Goal: Communication & Community: Share content

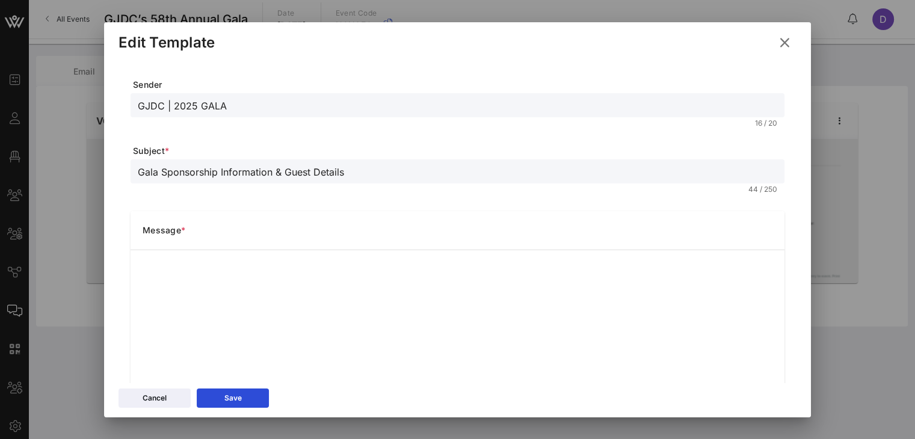
click at [783, 44] on icon at bounding box center [784, 42] width 19 height 17
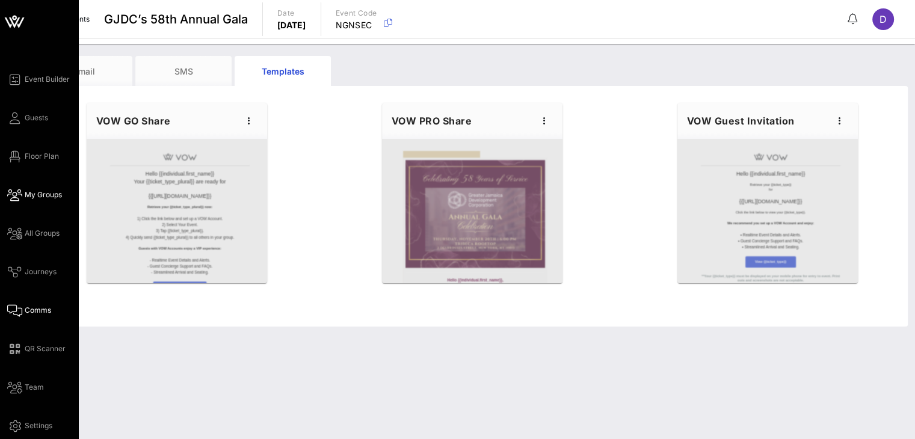
click at [38, 193] on span "My Groups" at bounding box center [43, 195] width 37 height 11
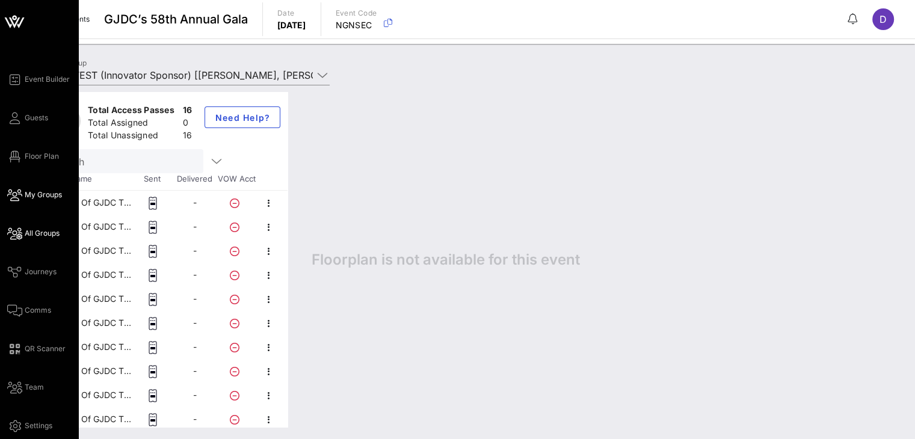
click at [39, 235] on span "All Groups" at bounding box center [42, 233] width 35 height 11
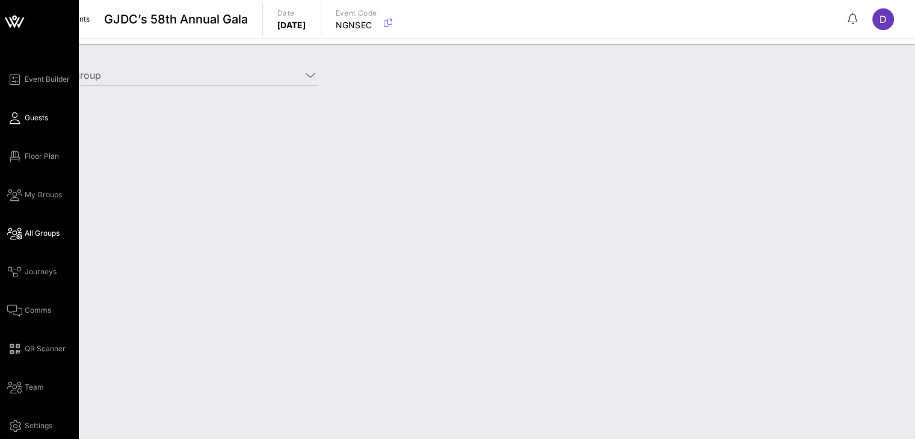
click at [22, 122] on link "Guests" at bounding box center [27, 118] width 41 height 14
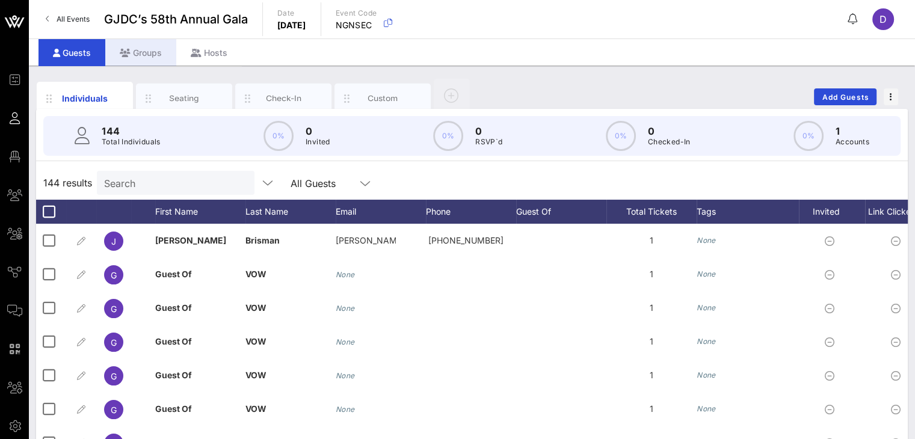
click at [149, 54] on div "Groups" at bounding box center [140, 52] width 71 height 27
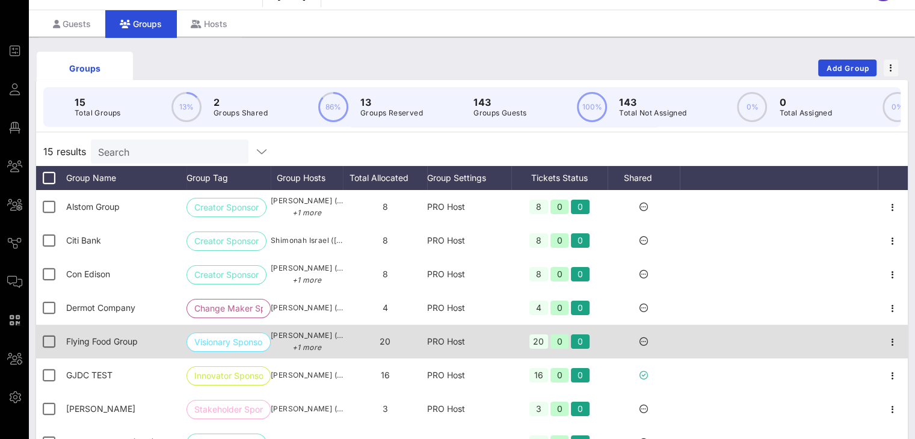
scroll to position [28, 0]
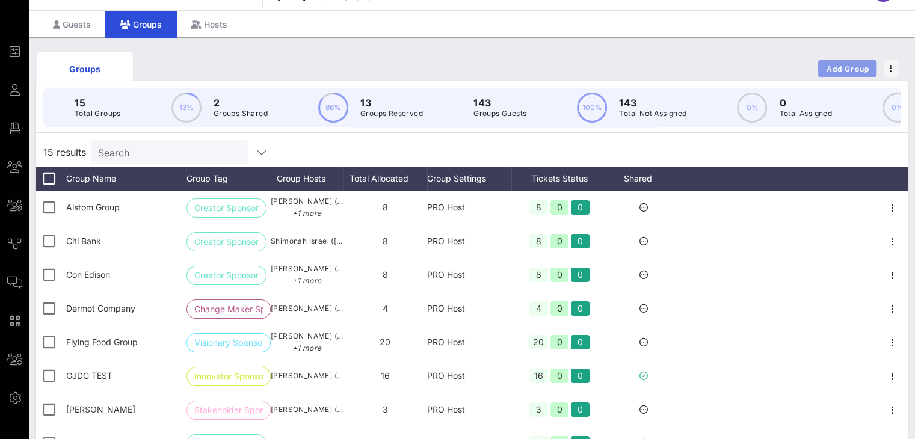
click at [859, 64] on span "Add Group" at bounding box center [847, 68] width 43 height 9
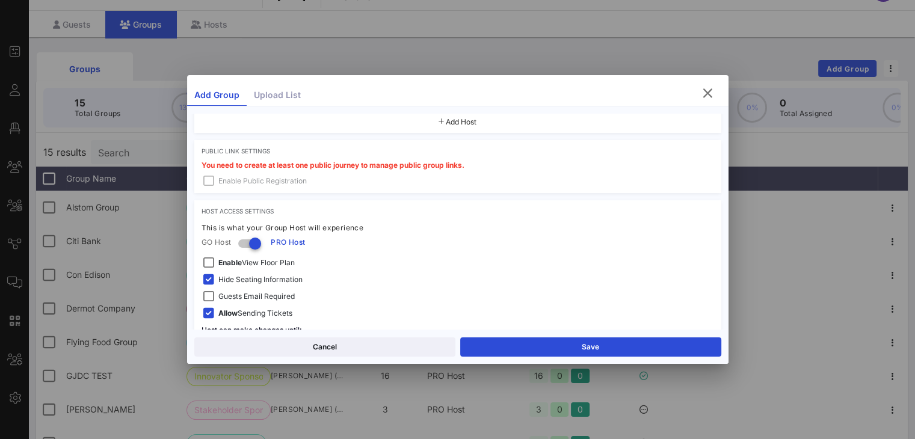
scroll to position [381, 0]
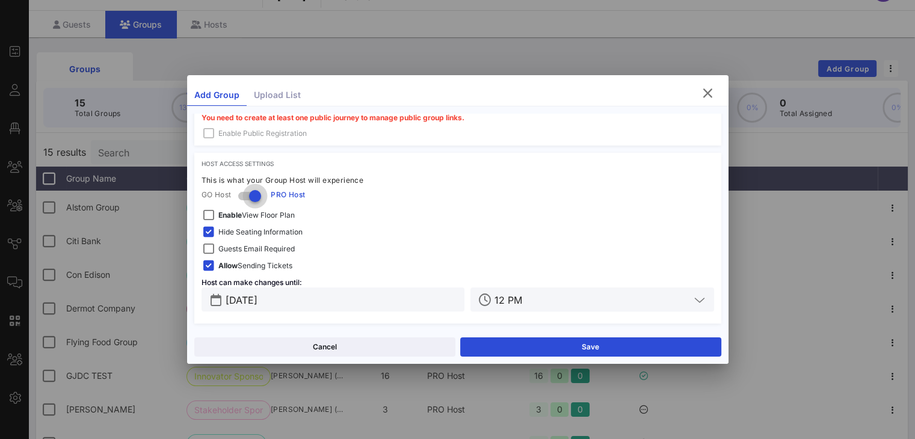
click at [255, 197] on div at bounding box center [255, 196] width 20 height 20
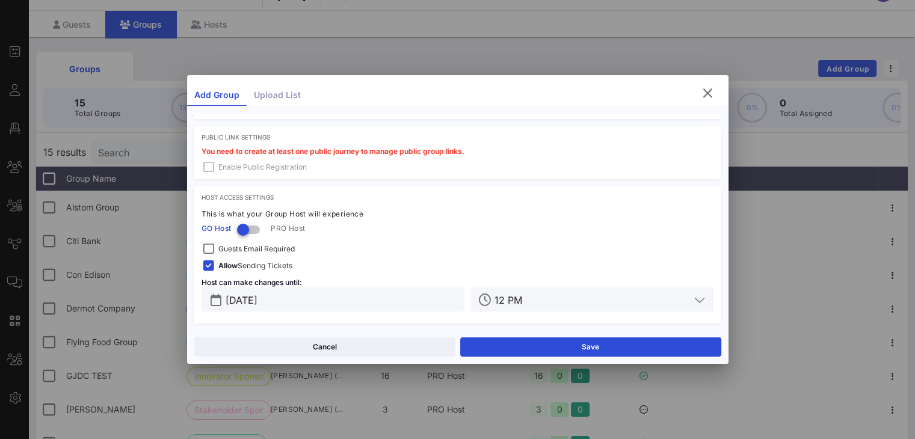
click at [247, 247] on span "Guests Email Required" at bounding box center [256, 249] width 76 height 12
click at [253, 224] on div at bounding box center [243, 230] width 20 height 20
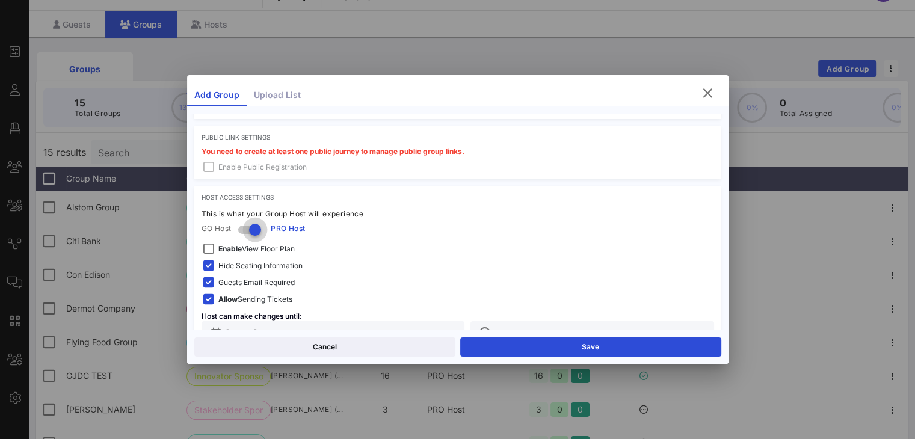
scroll to position [381, 0]
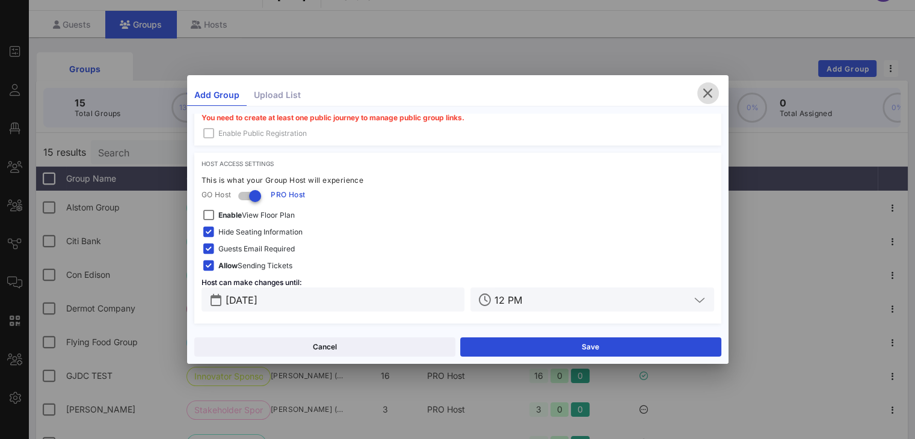
click at [701, 86] on icon "button" at bounding box center [708, 93] width 14 height 14
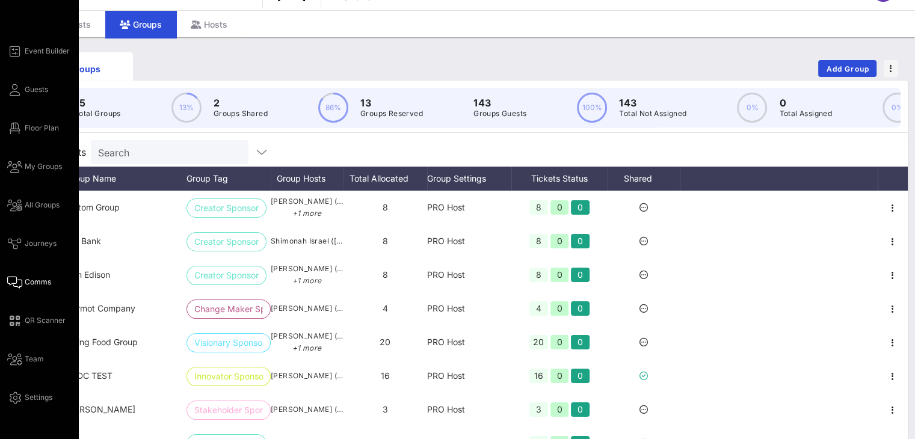
click at [26, 281] on span "Comms" at bounding box center [38, 282] width 26 height 11
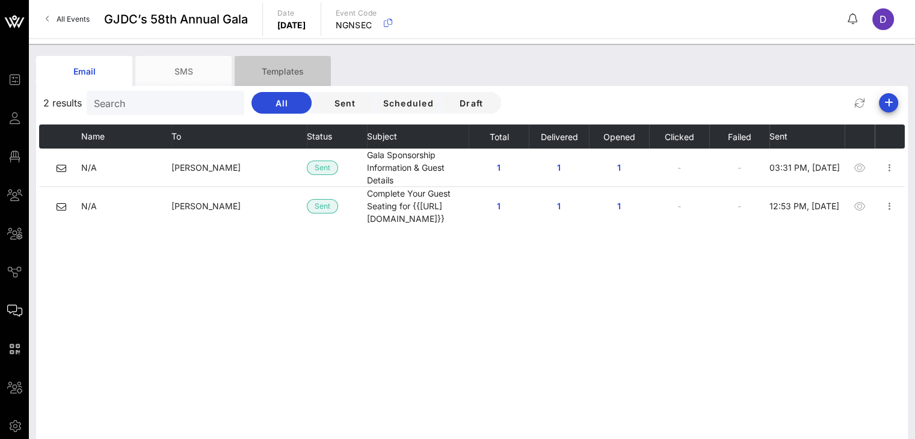
click at [286, 73] on div "Templates" at bounding box center [283, 71] width 96 height 30
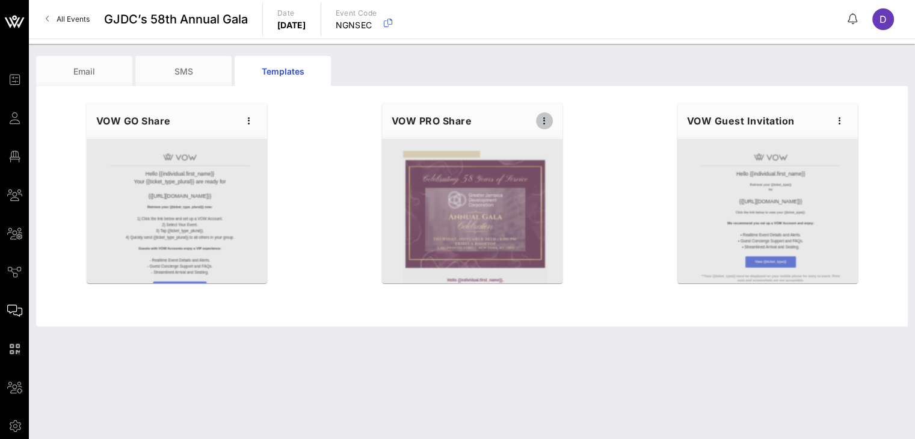
click at [544, 126] on icon "button" at bounding box center [544, 121] width 14 height 14
click at [556, 164] on div "Preview" at bounding box center [562, 166] width 30 height 10
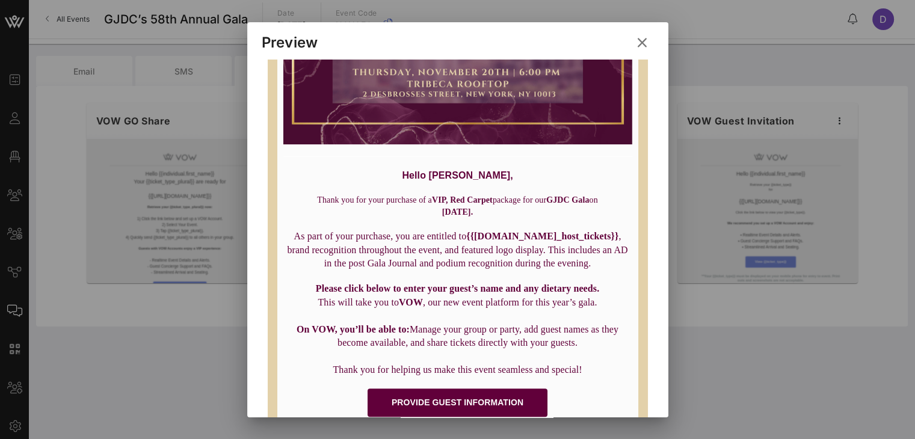
scroll to position [316, 0]
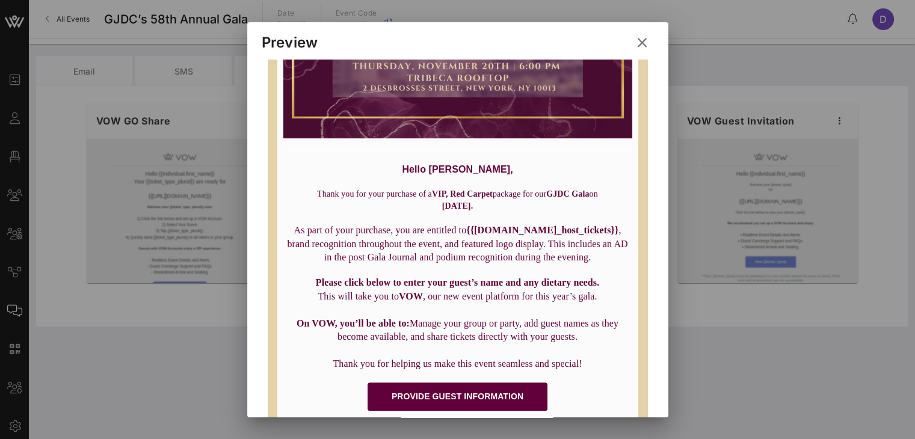
click at [643, 42] on icon at bounding box center [642, 42] width 22 height 22
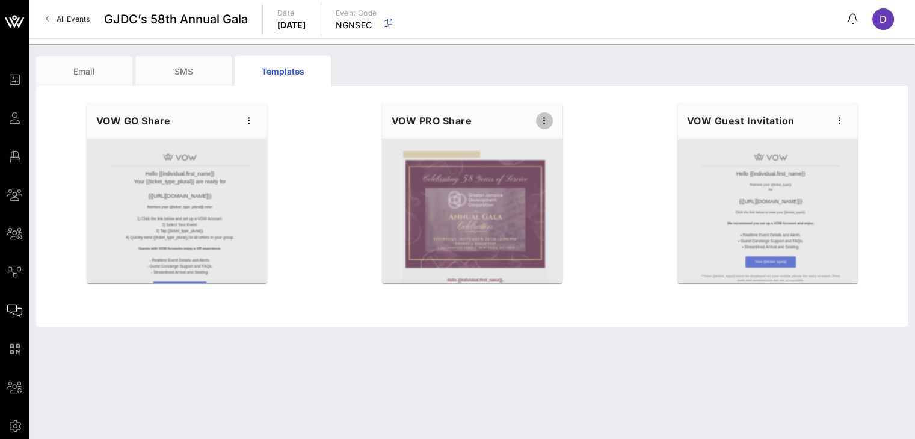
click at [549, 117] on icon "button" at bounding box center [544, 121] width 14 height 14
click at [549, 138] on div "Edit" at bounding box center [562, 142] width 30 height 10
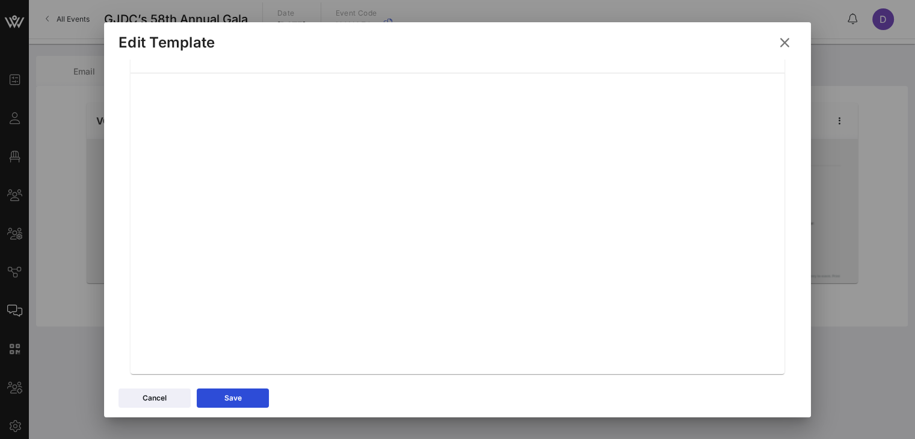
scroll to position [193, 0]
click at [602, 15] on div at bounding box center [457, 219] width 915 height 439
click at [792, 49] on button at bounding box center [784, 43] width 23 height 22
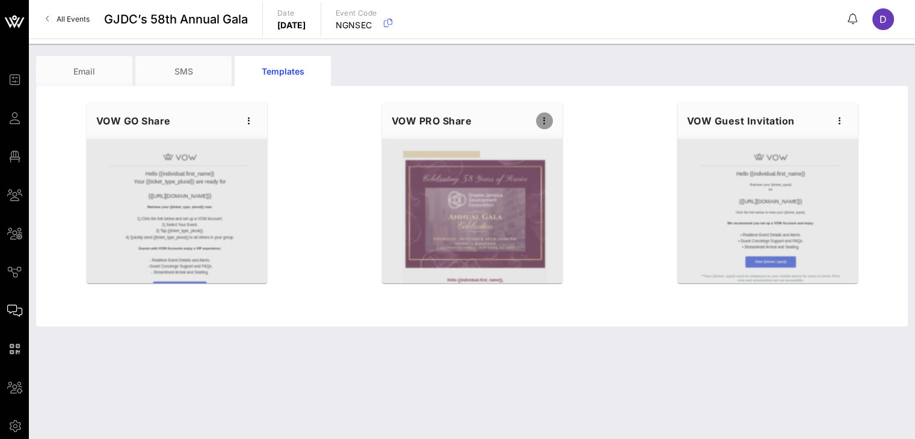
click at [544, 117] on icon "button" at bounding box center [544, 121] width 14 height 14
click at [558, 164] on div "Preview" at bounding box center [562, 166] width 30 height 10
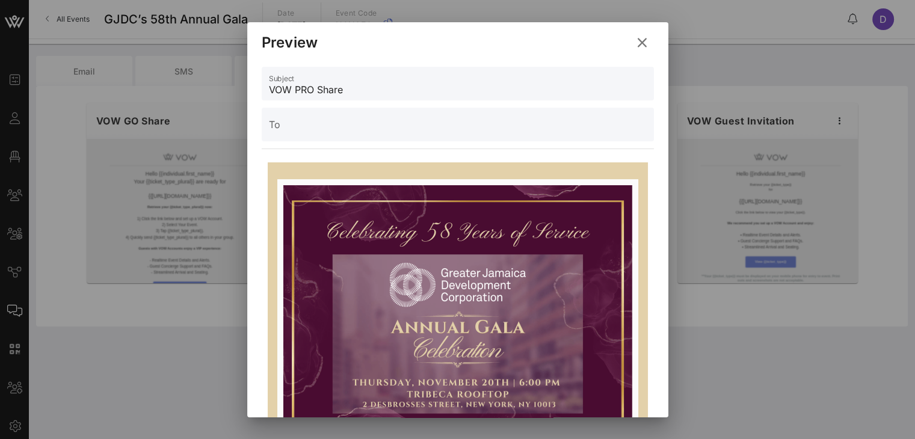
scroll to position [302, 0]
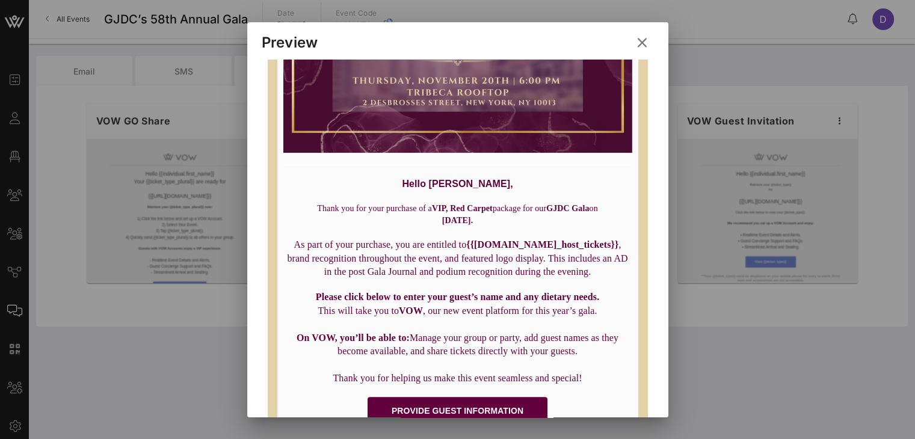
drag, startPoint x: 427, startPoint y: 206, endPoint x: 463, endPoint y: 215, distance: 37.1
click at [463, 215] on p "Thank you for your purchase of a VIP, Red Carpet package for our GJDC Gala [DAT…" at bounding box center [457, 214] width 349 height 23
click at [636, 46] on icon at bounding box center [642, 42] width 22 height 22
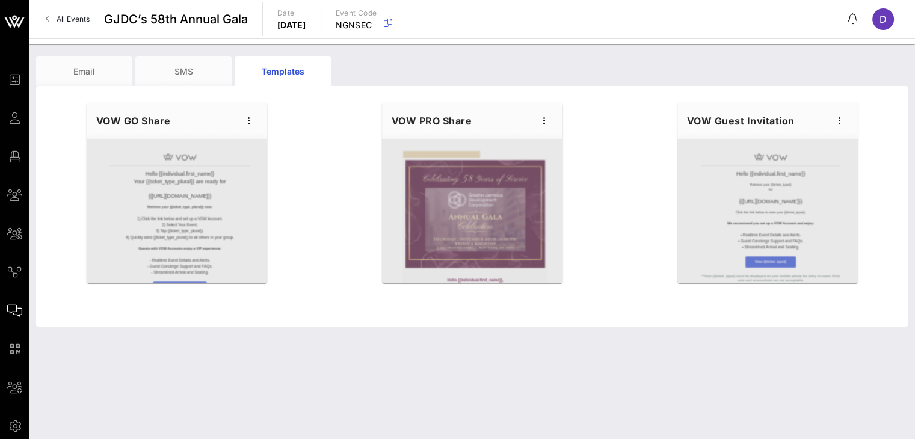
click at [543, 111] on div "VOW PRO Share" at bounding box center [472, 121] width 180 height 36
click at [545, 118] on icon "button" at bounding box center [544, 121] width 14 height 14
click at [555, 146] on div "Edit" at bounding box center [562, 142] width 30 height 10
type input "GJDC | 2025 GALA"
type input "Gala Sponsorship Information & Guest Details"
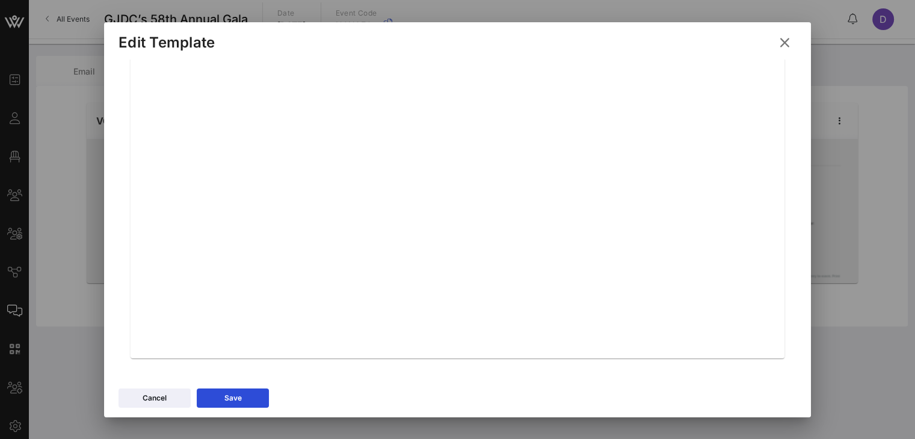
click at [632, 7] on div at bounding box center [457, 219] width 915 height 439
click at [790, 43] on icon at bounding box center [784, 43] width 21 height 22
